Goal: Information Seeking & Learning: Learn about a topic

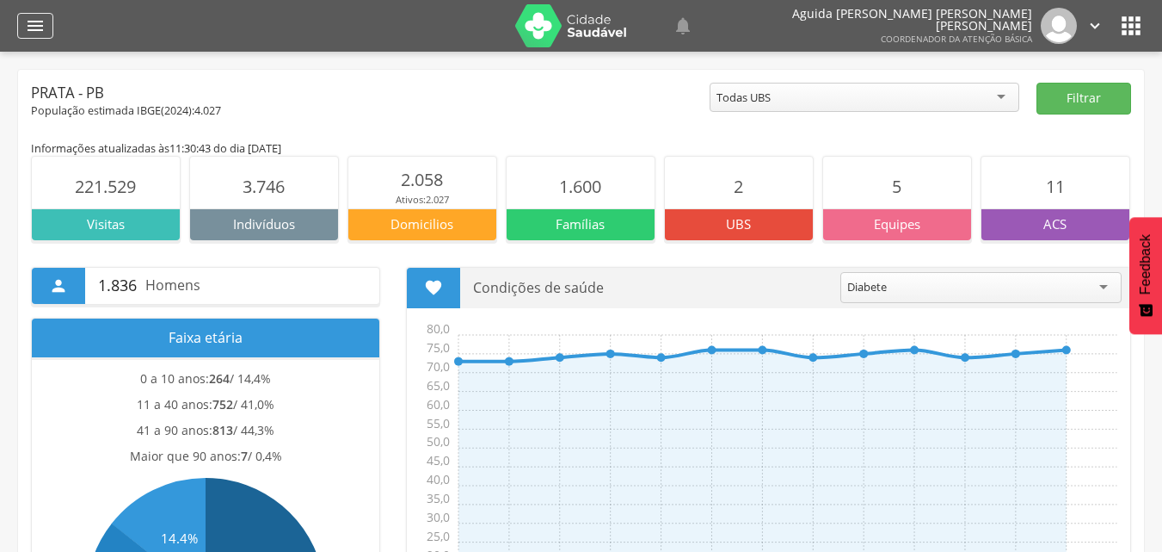
click at [34, 20] on icon "" at bounding box center [35, 25] width 21 height 21
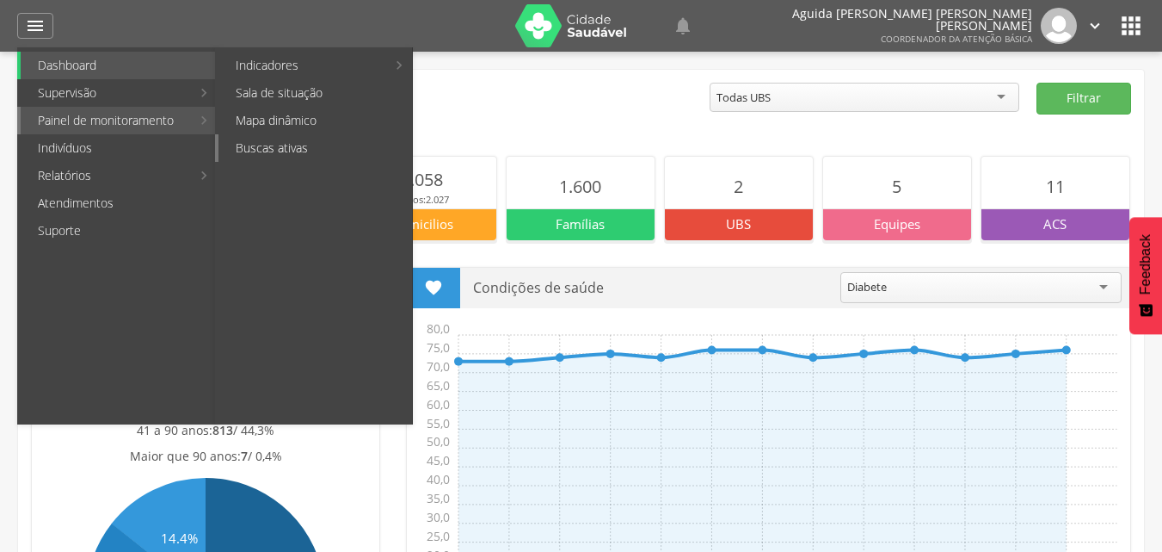
click at [290, 140] on link "Buscas ativas" at bounding box center [316, 148] width 194 height 28
type input "**********"
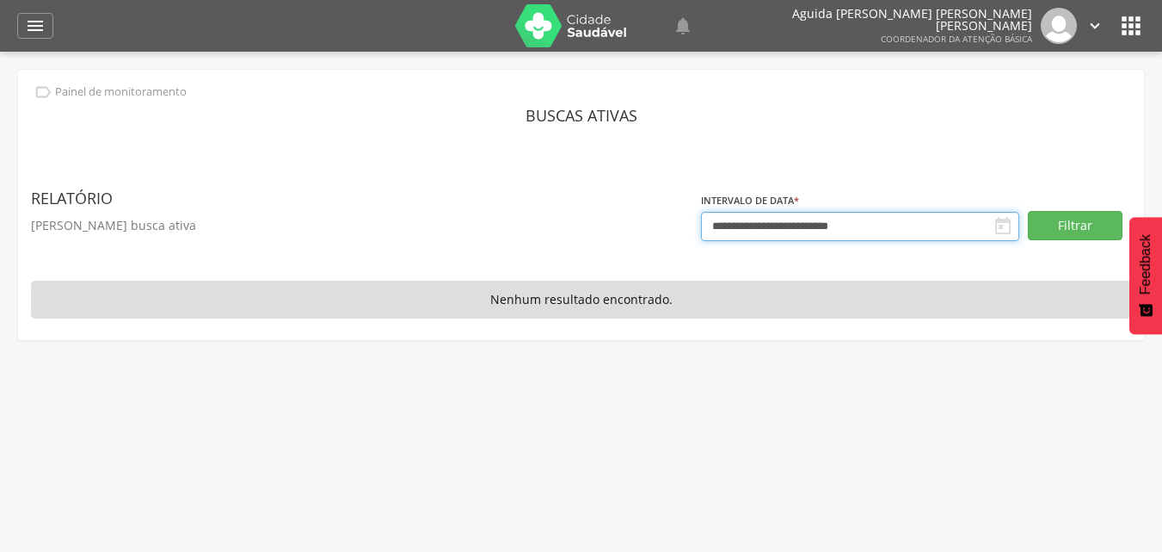
click at [755, 222] on input "**********" at bounding box center [860, 226] width 318 height 29
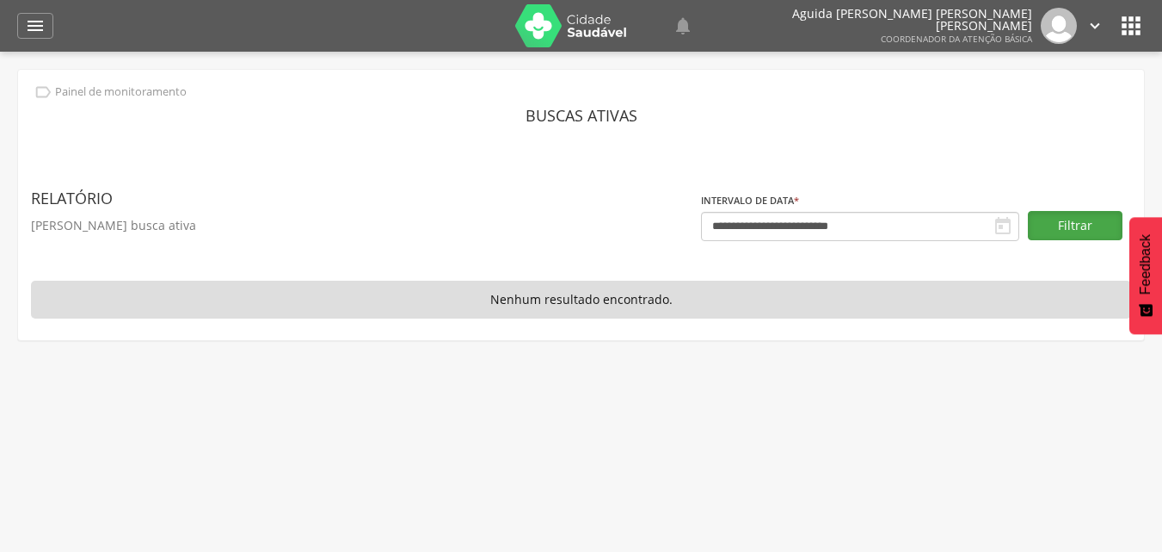
click at [1056, 211] on button "Filtrar" at bounding box center [1075, 225] width 95 height 29
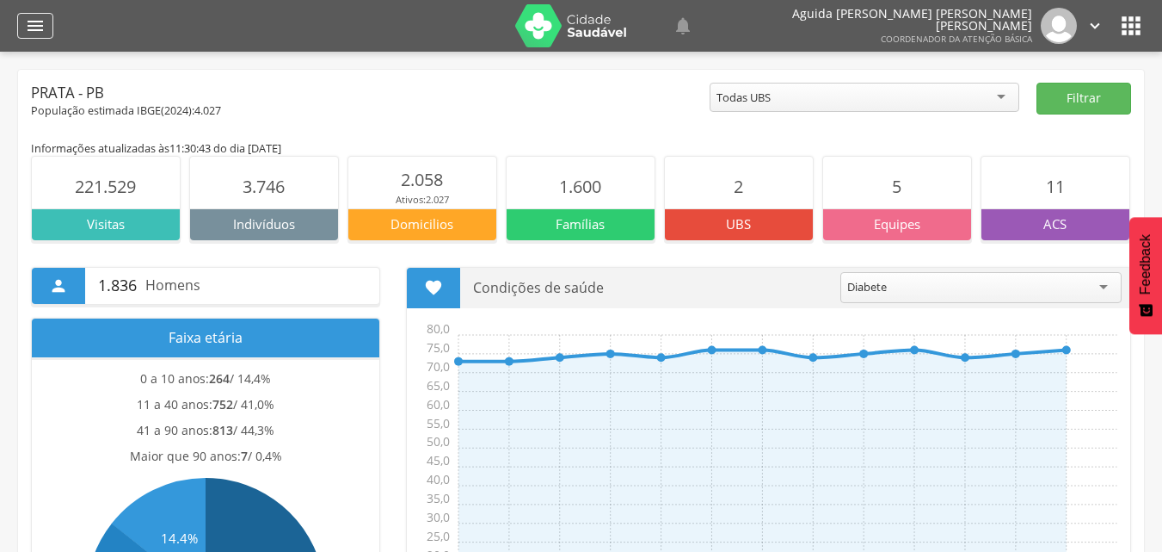
click at [33, 26] on icon "" at bounding box center [35, 25] width 21 height 21
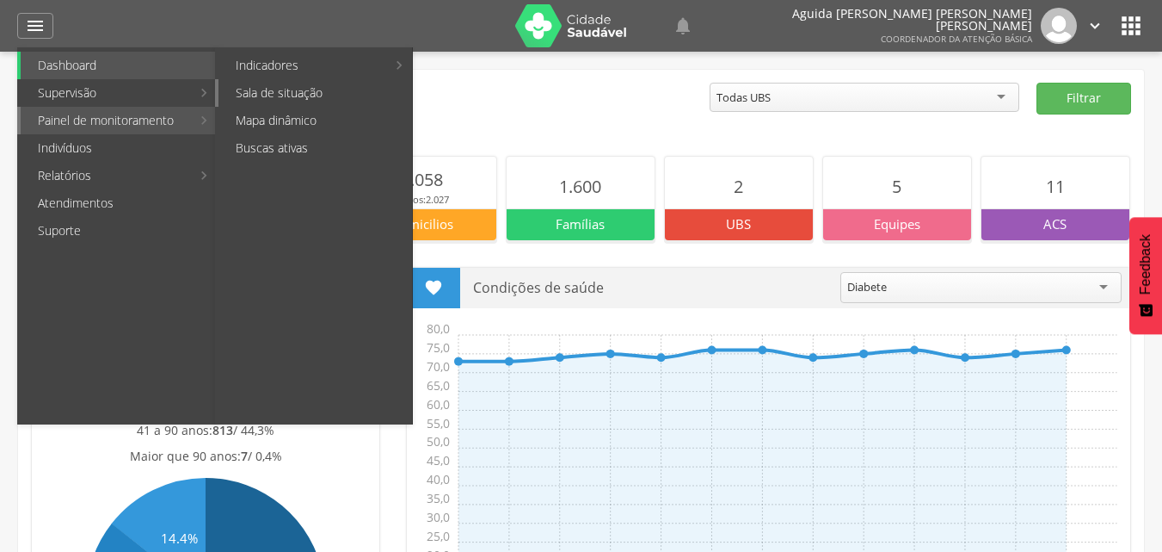
click at [272, 96] on link "Sala de situação" at bounding box center [316, 93] width 194 height 28
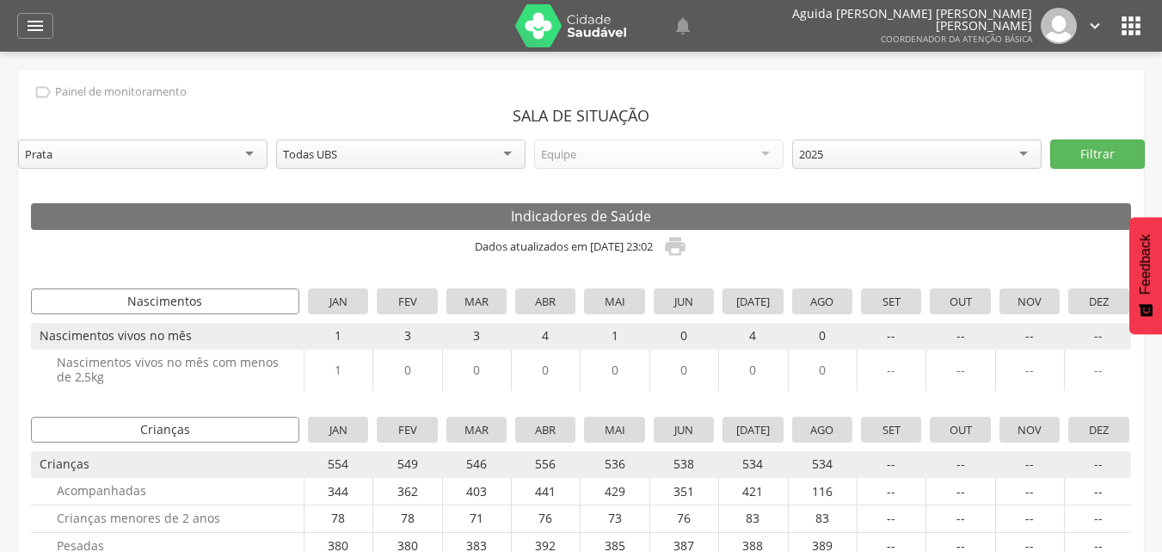
click at [1028, 160] on div "2025" at bounding box center [917, 153] width 250 height 29
click at [1120, 151] on button "Filtrar" at bounding box center [1098, 153] width 95 height 29
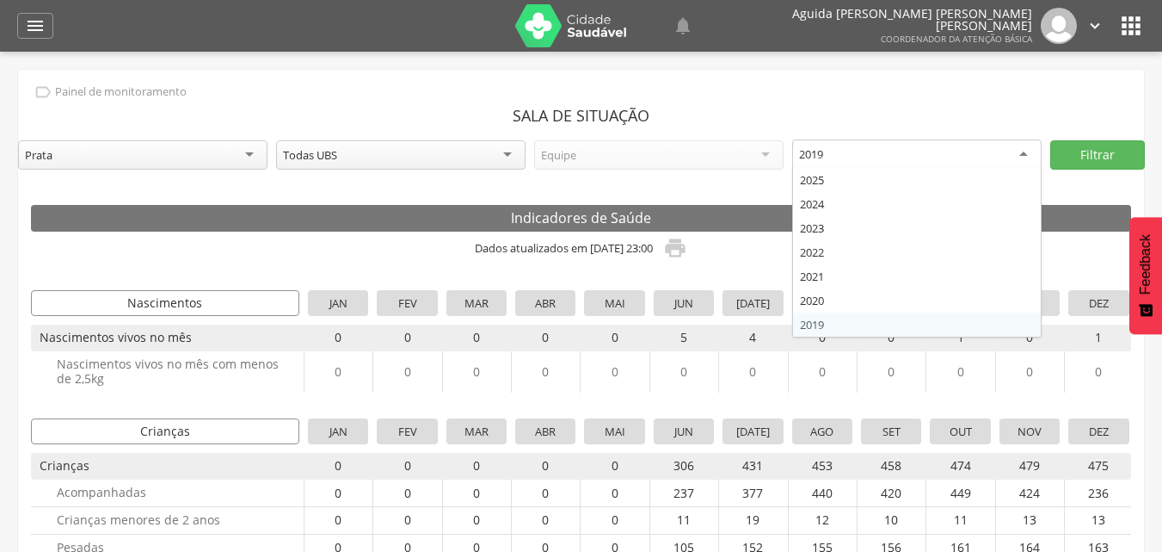
click at [1019, 151] on div "2019" at bounding box center [917, 154] width 250 height 31
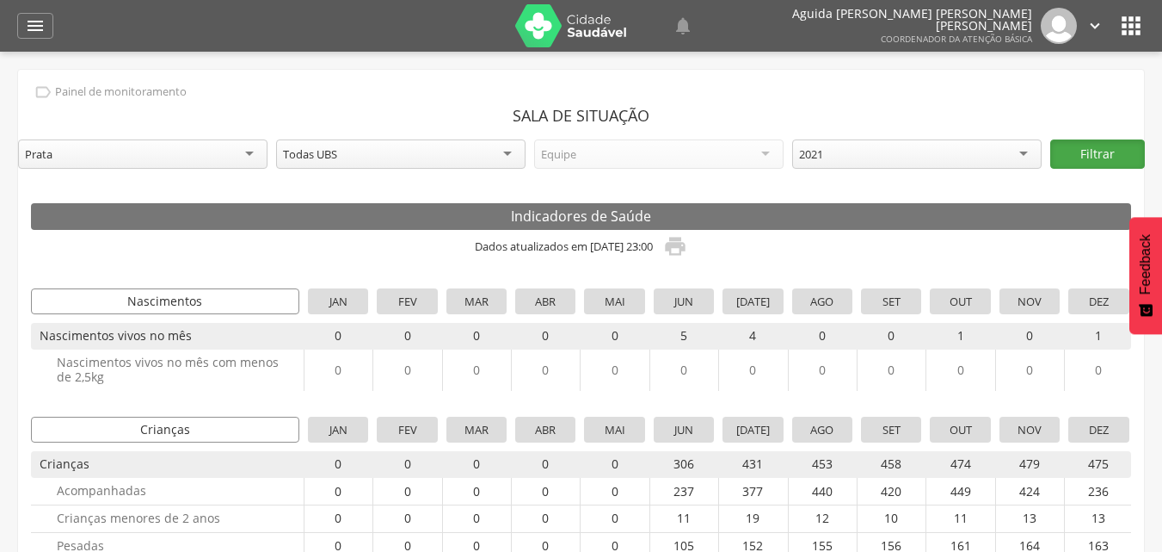
click at [1091, 149] on button "Filtrar" at bounding box center [1098, 153] width 95 height 29
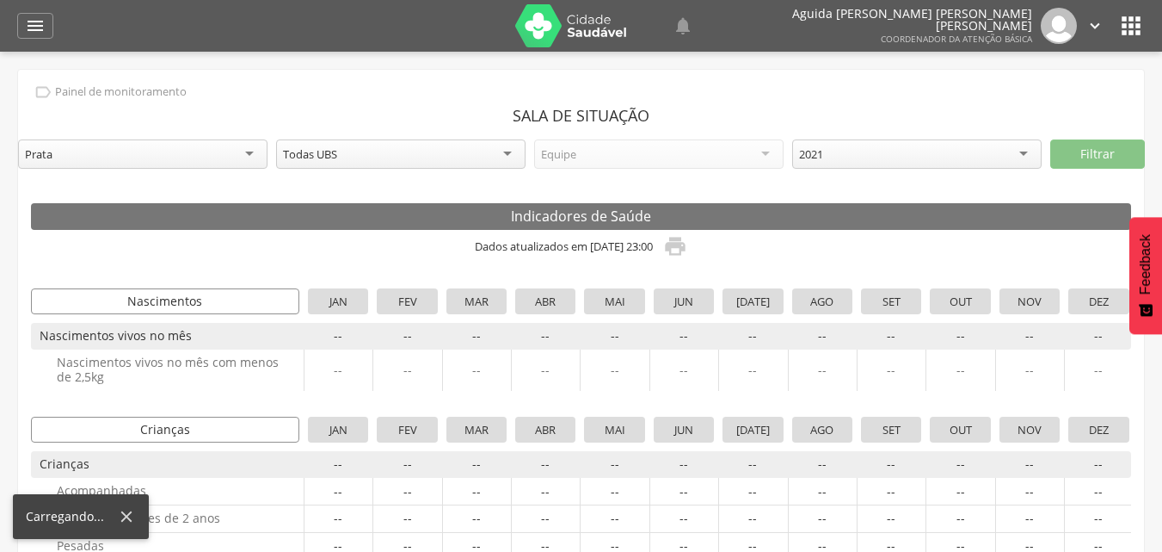
click at [1032, 144] on div "2021" at bounding box center [917, 153] width 250 height 29
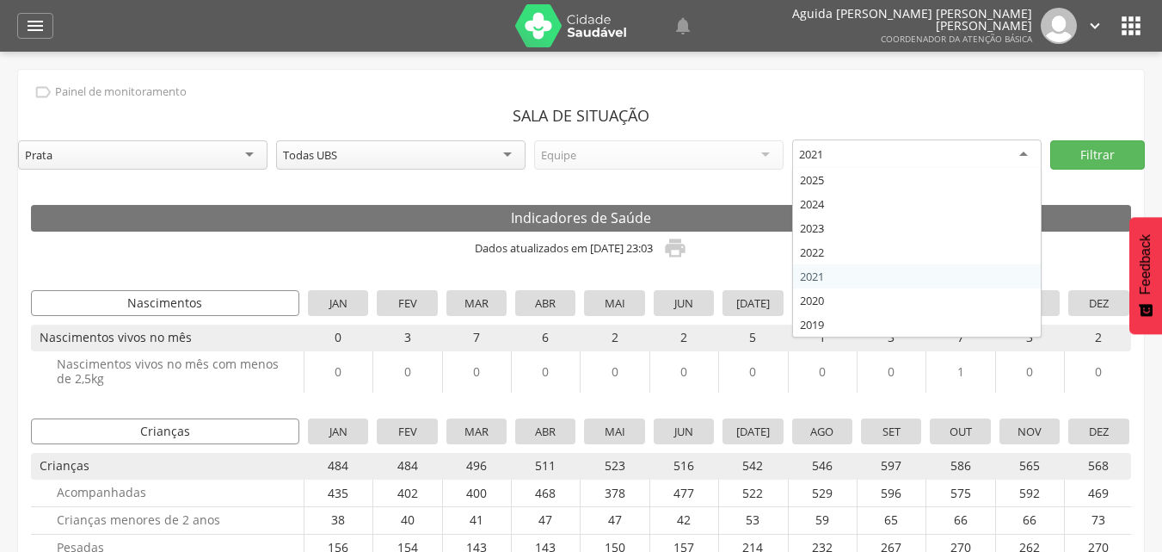
click at [1030, 149] on div "2021" at bounding box center [917, 154] width 250 height 31
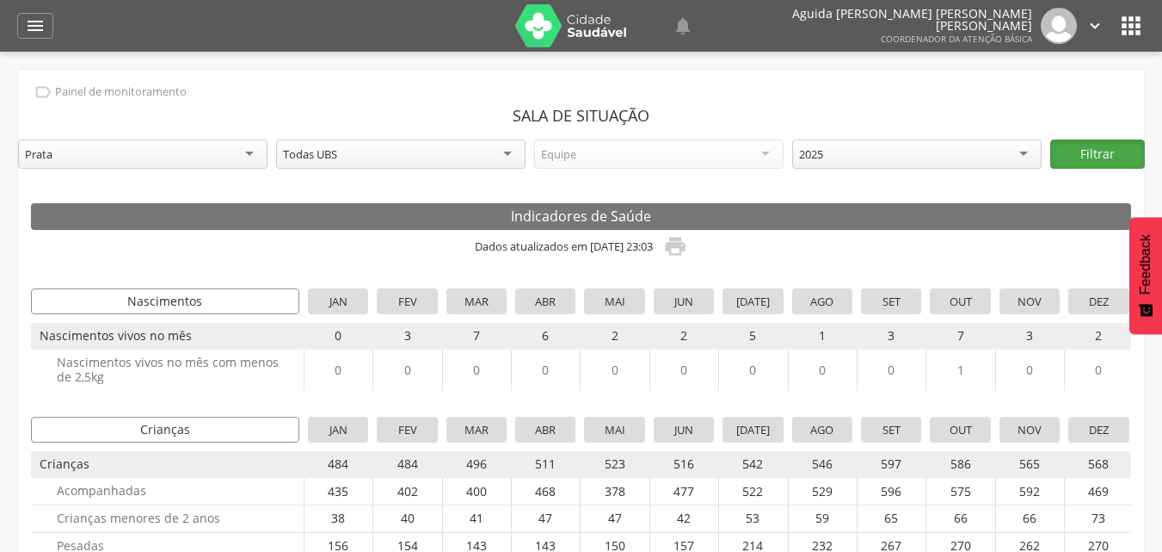
click at [1061, 146] on button "Filtrar" at bounding box center [1098, 153] width 95 height 29
click at [1069, 161] on button "Filtrar" at bounding box center [1098, 153] width 95 height 29
click at [1081, 151] on button "Filtrar" at bounding box center [1098, 153] width 95 height 29
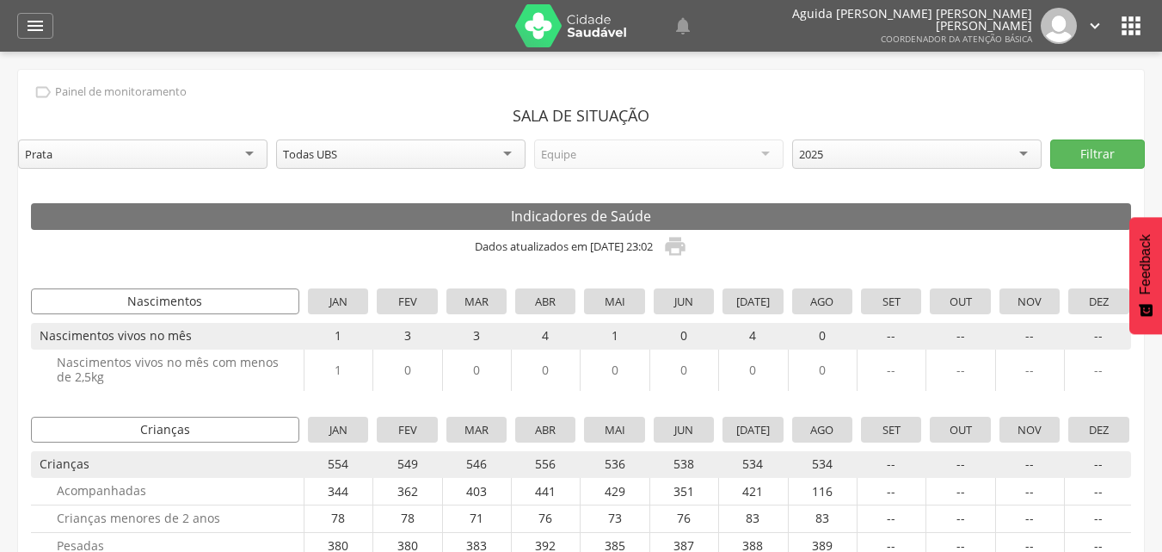
click at [1020, 142] on div "2025" at bounding box center [917, 153] width 250 height 29
click at [1082, 157] on button "Filtrar" at bounding box center [1098, 153] width 95 height 29
